Goal: Information Seeking & Learning: Compare options

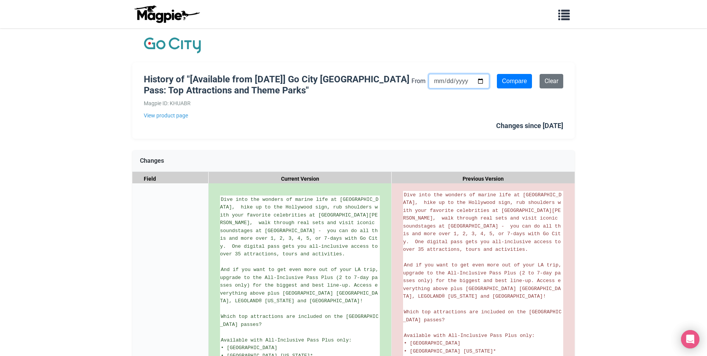
click at [463, 82] on input "[DATE]" at bounding box center [458, 81] width 61 height 14
click at [478, 82] on input "2025-08-13" at bounding box center [458, 81] width 61 height 14
click at [547, 112] on div "History of "[Available from 4 August] Go City Los Angeles Pass: Top Attractions…" at bounding box center [353, 101] width 442 height 76
click at [464, 83] on input "2025-08-13" at bounding box center [458, 81] width 61 height 14
click at [479, 81] on input "2025-08-13" at bounding box center [458, 81] width 61 height 14
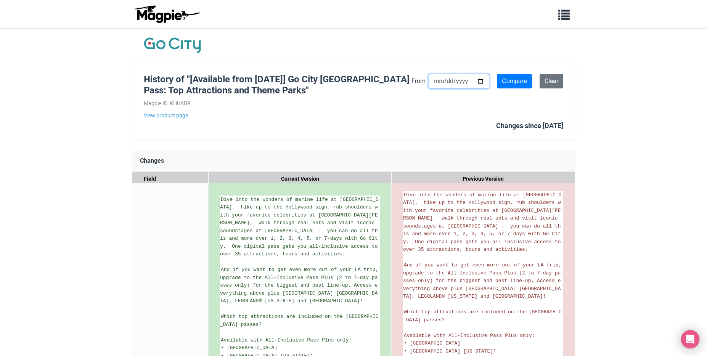
type input "[DATE]"
click at [503, 80] on input "Compare" at bounding box center [514, 81] width 35 height 14
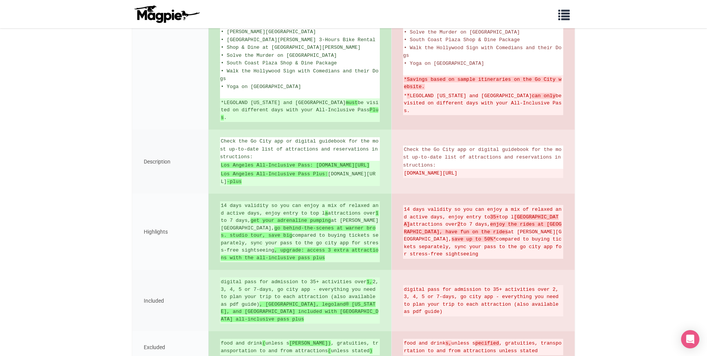
scroll to position [750, 0]
